Goal: Task Accomplishment & Management: Manage account settings

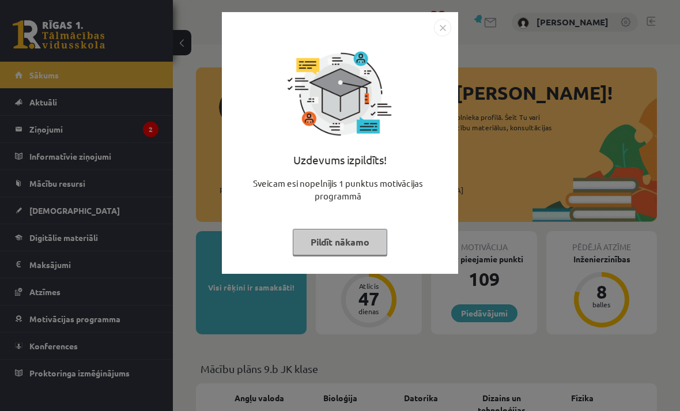
click at [354, 244] on button "Pildīt nākamo" at bounding box center [340, 242] width 94 height 26
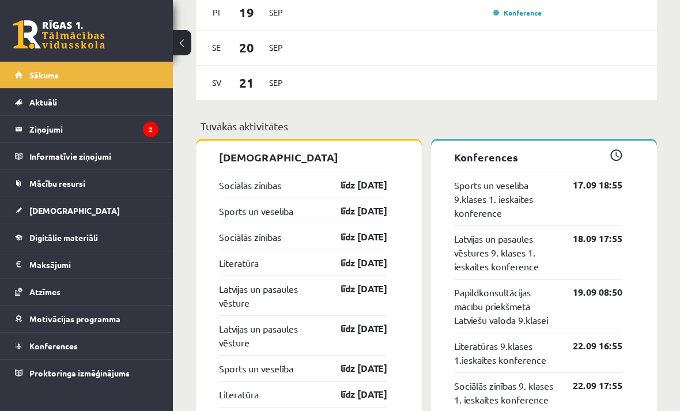
scroll to position [1052, 0]
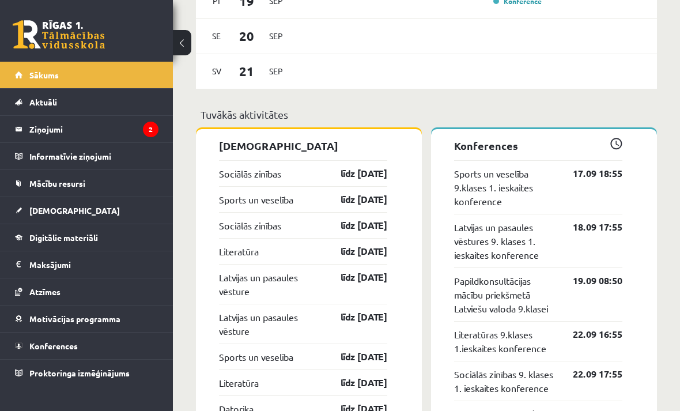
click at [78, 137] on legend "Ziņojumi 2" at bounding box center [93, 129] width 129 height 26
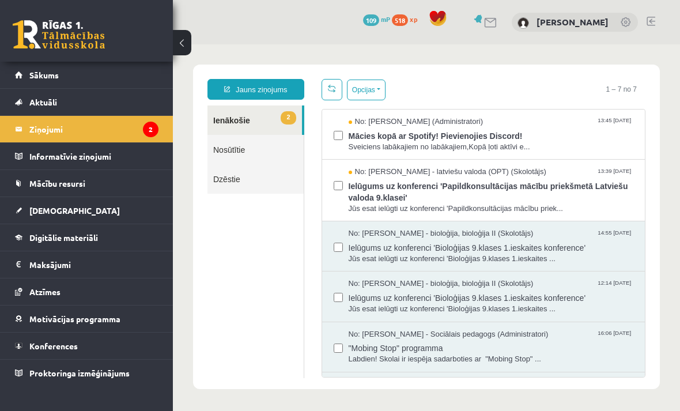
click at [56, 208] on span "[DEMOGRAPHIC_DATA]" at bounding box center [74, 210] width 90 height 10
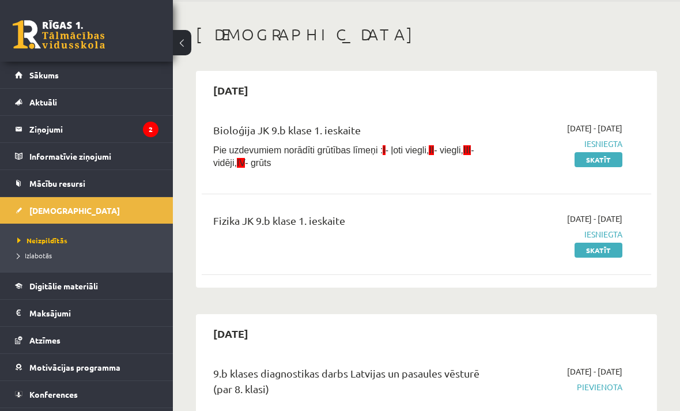
scroll to position [42, 0]
click at [66, 132] on legend "Ziņojumi 2" at bounding box center [93, 129] width 129 height 26
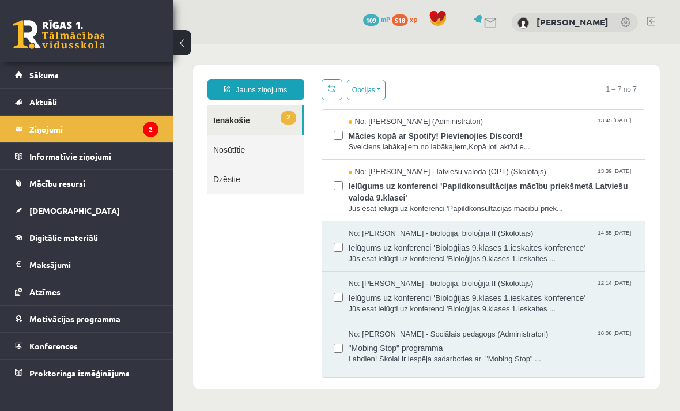
click at [30, 84] on link "Sākums" at bounding box center [86, 75] width 143 height 26
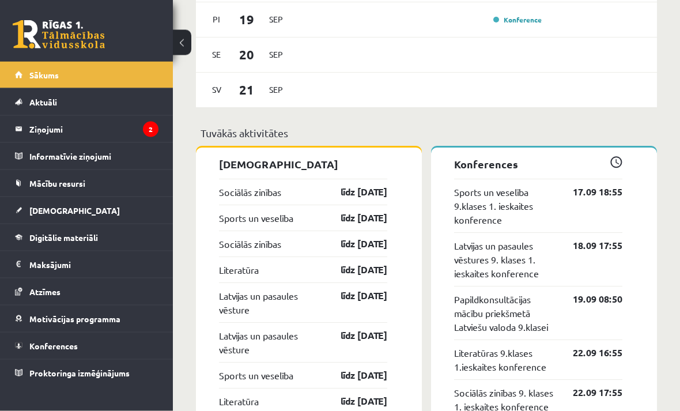
scroll to position [1033, 0]
click at [62, 214] on span "[DEMOGRAPHIC_DATA]" at bounding box center [74, 210] width 90 height 10
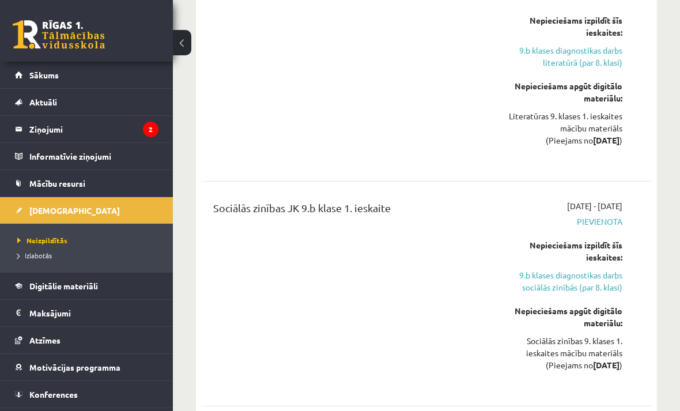
click at [28, 255] on span "Izlabotās" at bounding box center [34, 255] width 35 height 9
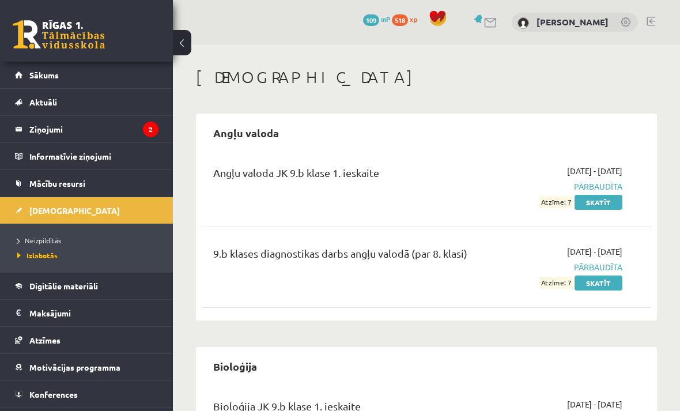
click at [43, 236] on span "Neizpildītās" at bounding box center [39, 240] width 44 height 9
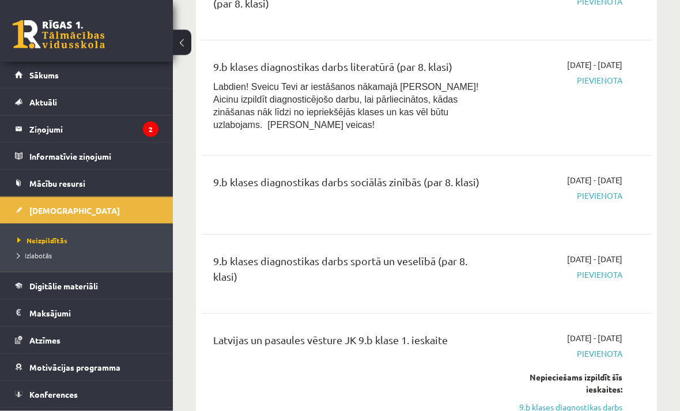
scroll to position [449, 0]
